Goal: Task Accomplishment & Management: Use online tool/utility

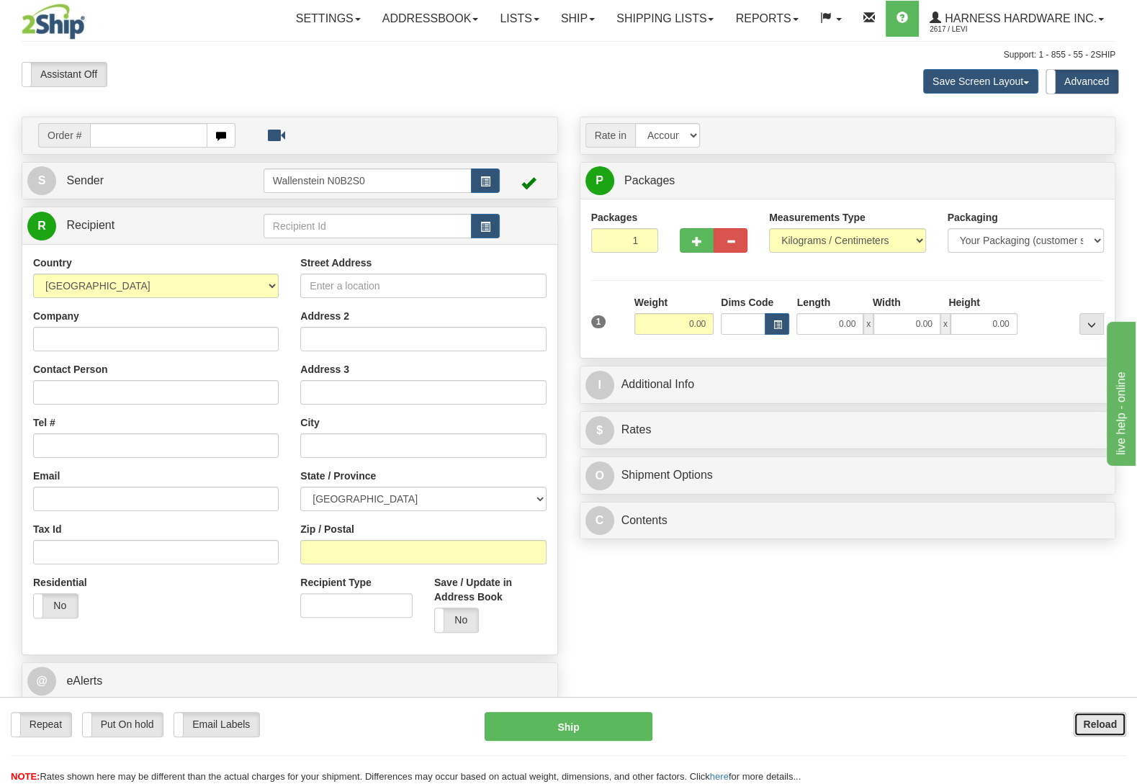
click at [1091, 716] on button "Reload" at bounding box center [1099, 724] width 53 height 24
click at [297, 227] on input "text" at bounding box center [368, 226] width 208 height 24
click at [295, 249] on div "SHAH" at bounding box center [363, 250] width 193 height 16
type input "SHAH"
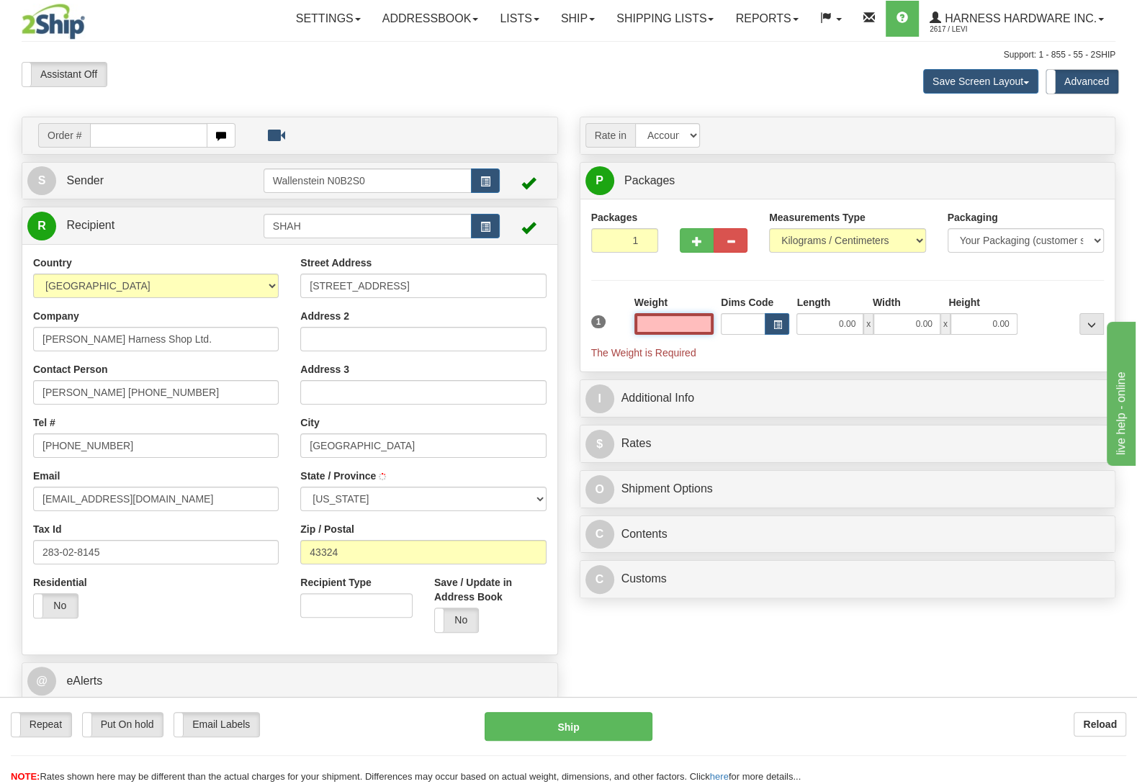
click at [668, 327] on input "text" at bounding box center [673, 324] width 79 height 22
type input "[GEOGRAPHIC_DATA]"
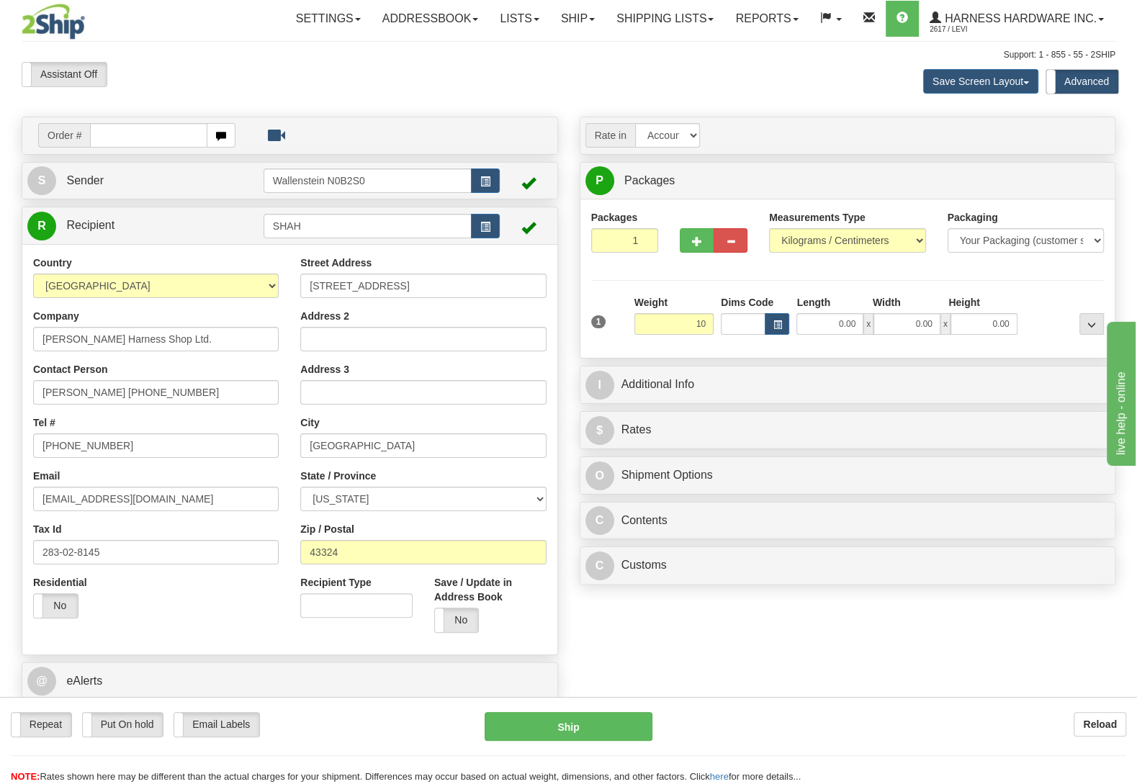
type input "10.00"
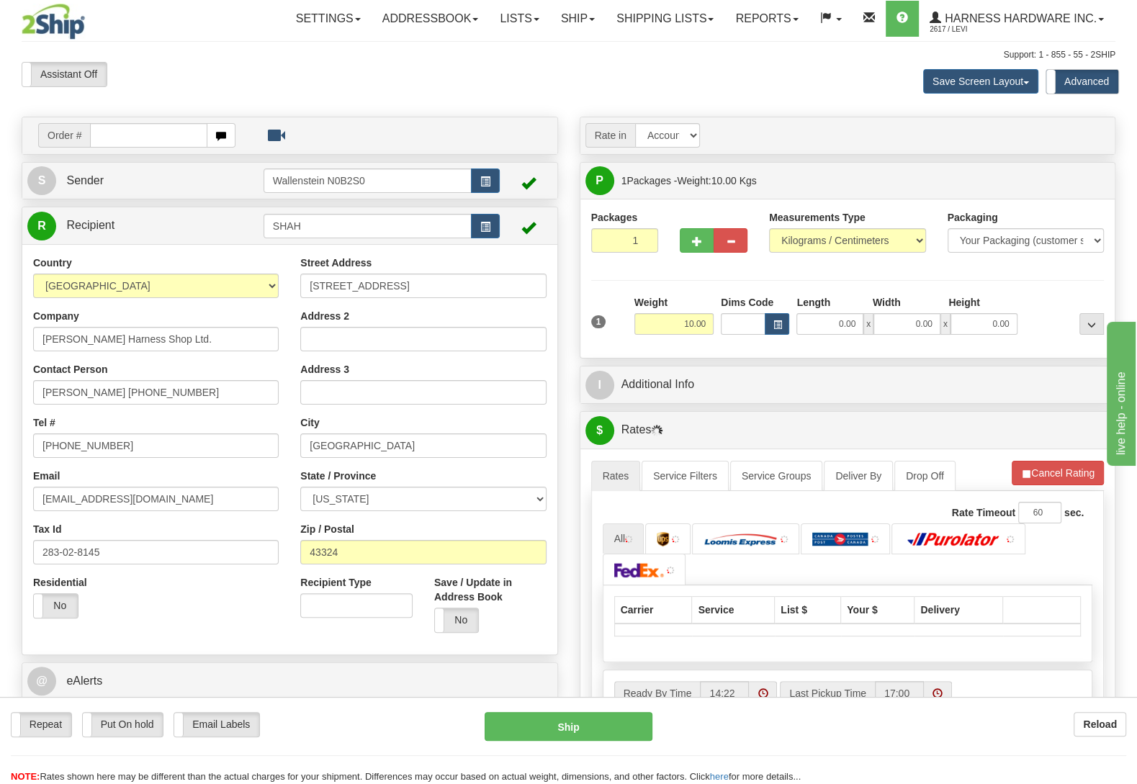
click at [1058, 296] on div "Packages 1 1 Measurements Type" at bounding box center [847, 278] width 513 height 137
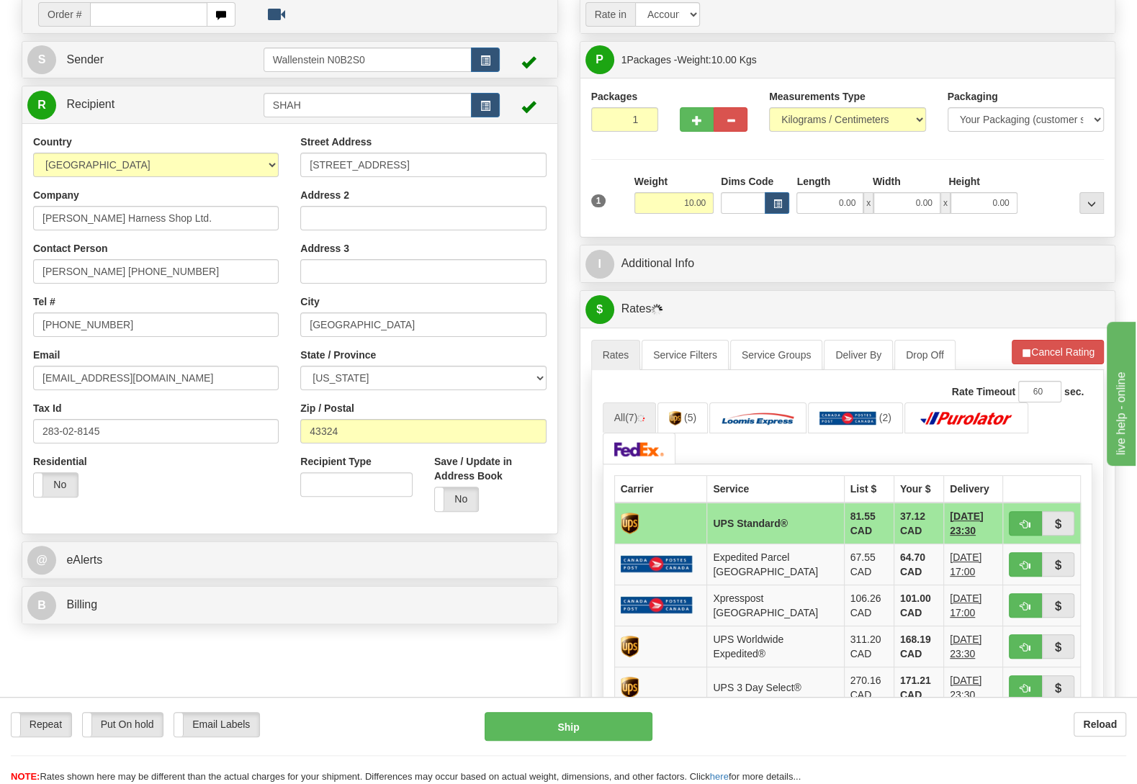
scroll to position [151, 0]
